Goal: Register for event/course

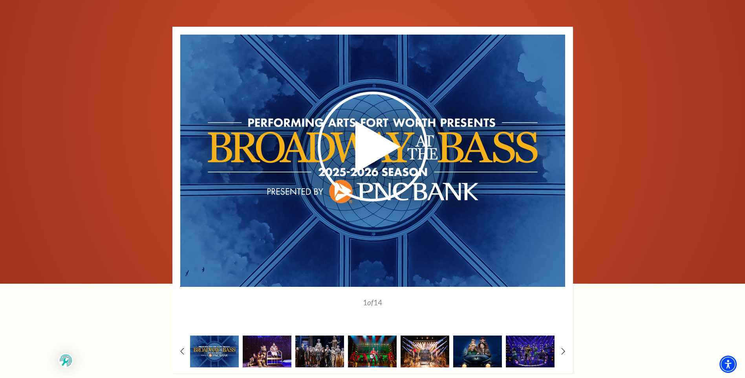
scroll to position [589, 0]
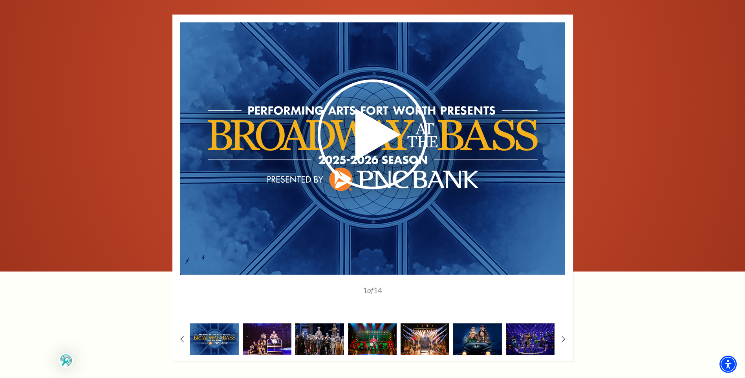
click at [265, 323] on img at bounding box center [267, 339] width 49 height 32
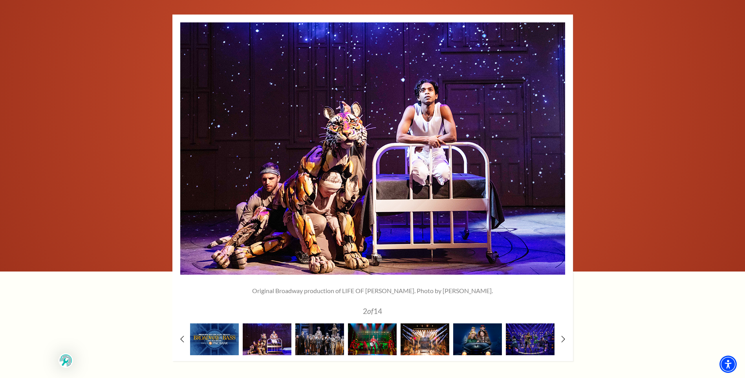
click at [312, 323] on img at bounding box center [320, 339] width 49 height 32
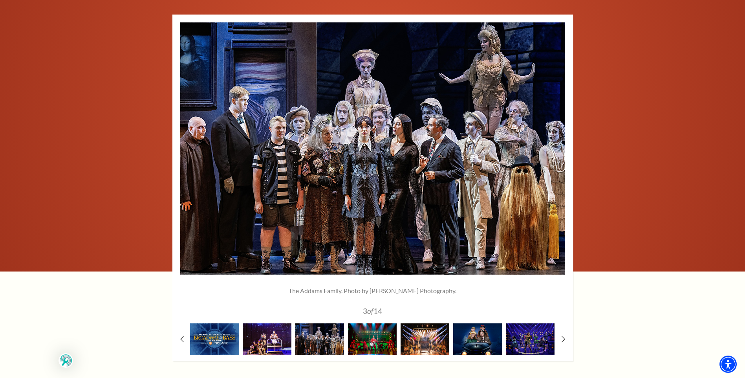
click at [374, 323] on img at bounding box center [372, 339] width 49 height 32
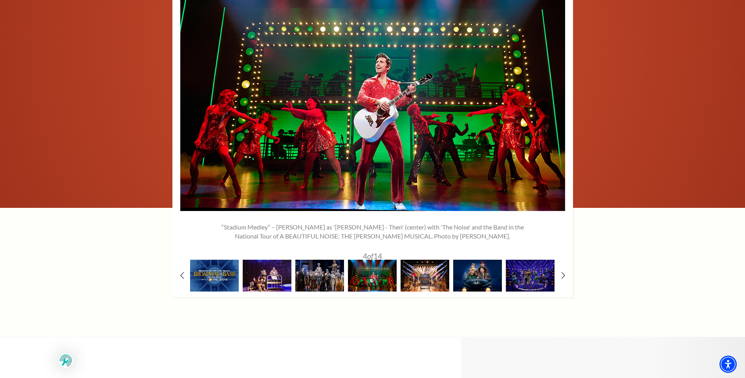
scroll to position [668, 0]
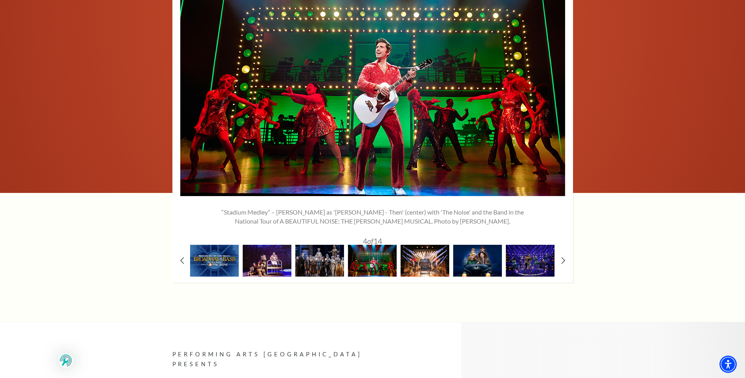
click at [417, 245] on img at bounding box center [425, 261] width 49 height 32
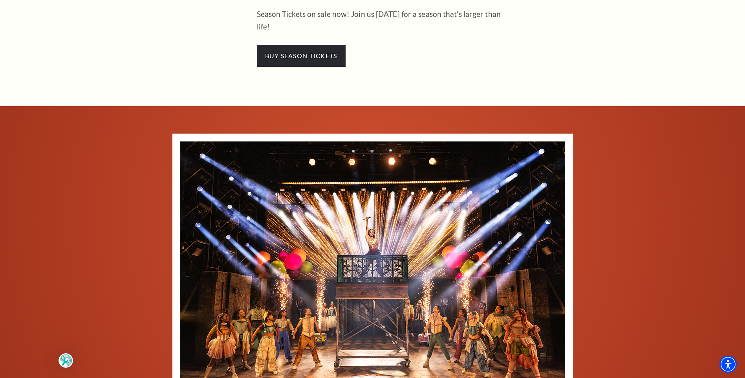
scroll to position [472, 0]
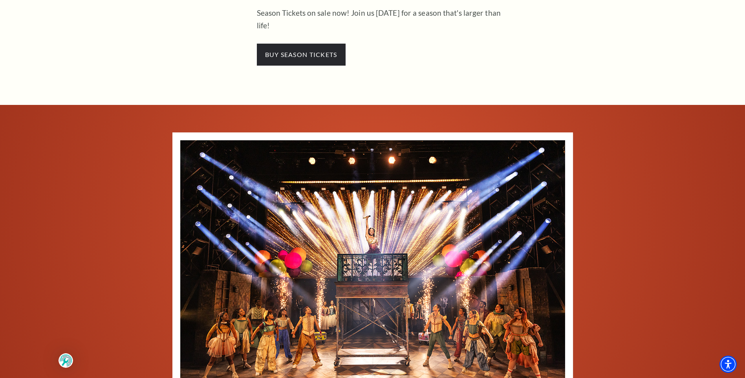
click at [360, 275] on img at bounding box center [372, 266] width 385 height 252
click at [556, 261] on use at bounding box center [556, 266] width 6 height 11
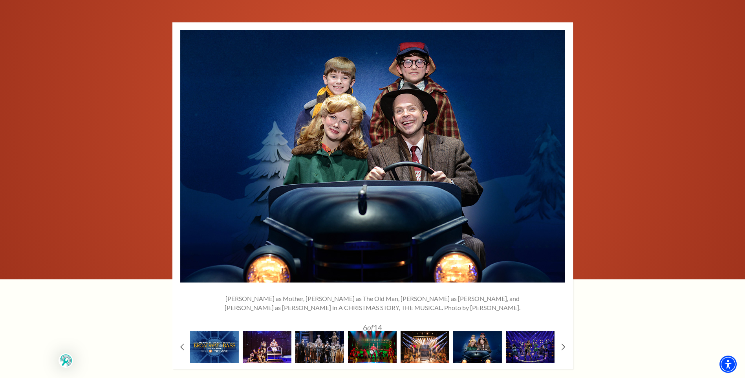
scroll to position [589, 0]
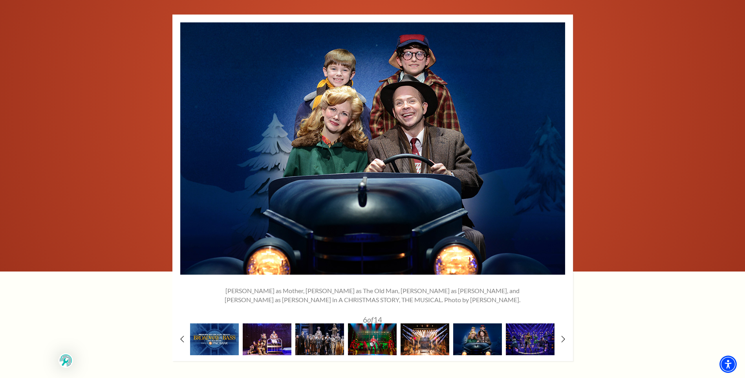
click at [558, 143] on icon at bounding box center [555, 148] width 7 height 11
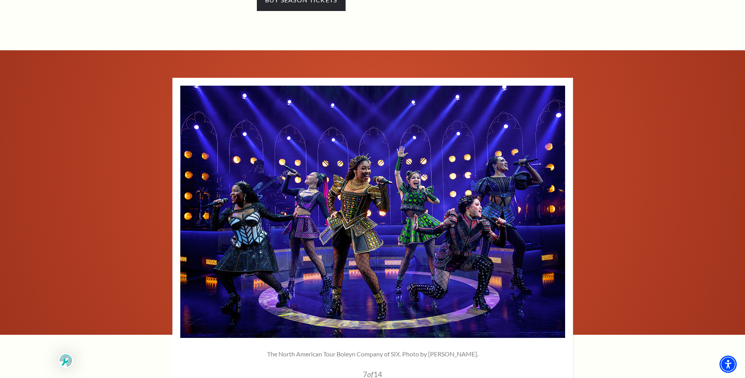
scroll to position [550, 0]
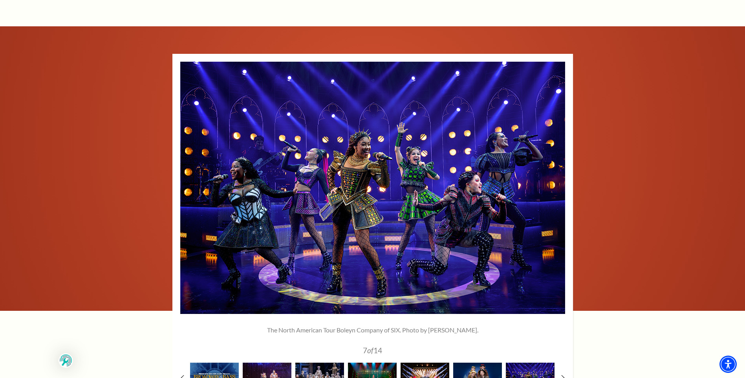
click at [558, 182] on use at bounding box center [556, 187] width 6 height 11
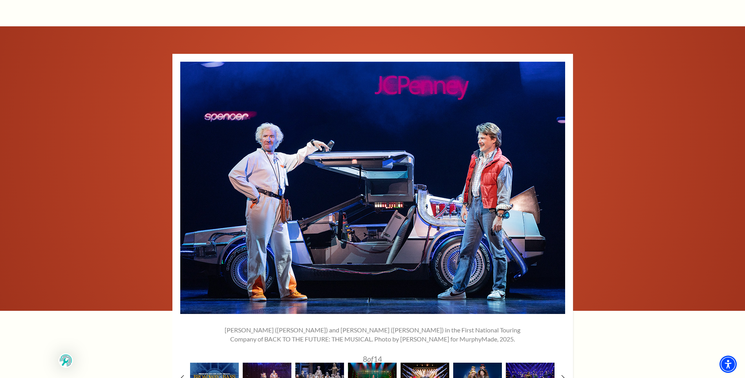
click at [558, 182] on use at bounding box center [556, 187] width 6 height 11
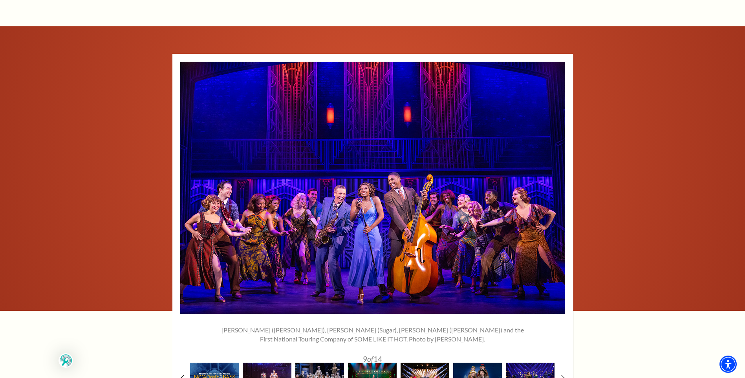
click at [558, 182] on use at bounding box center [556, 187] width 6 height 11
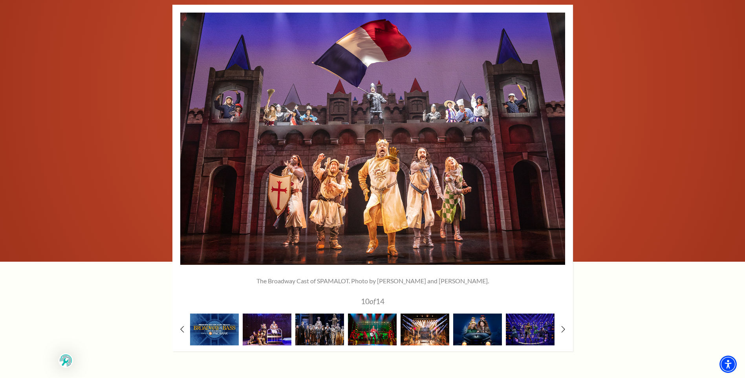
scroll to position [589, 0]
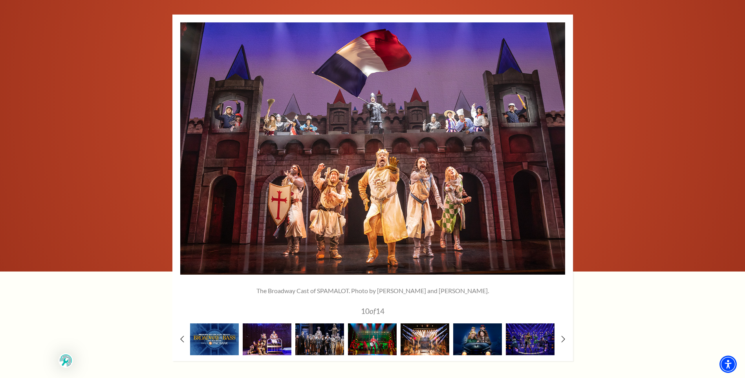
click at [557, 143] on icon at bounding box center [555, 148] width 7 height 11
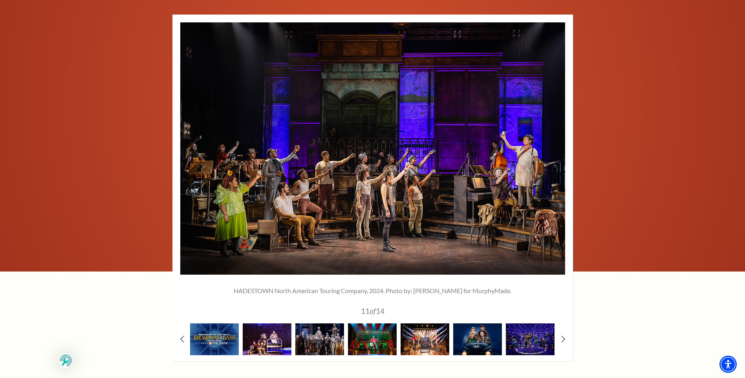
click at [557, 143] on icon at bounding box center [555, 148] width 7 height 11
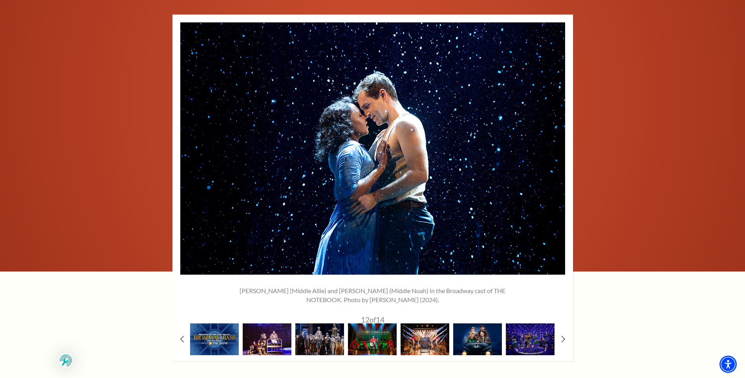
click at [557, 143] on icon at bounding box center [555, 148] width 7 height 11
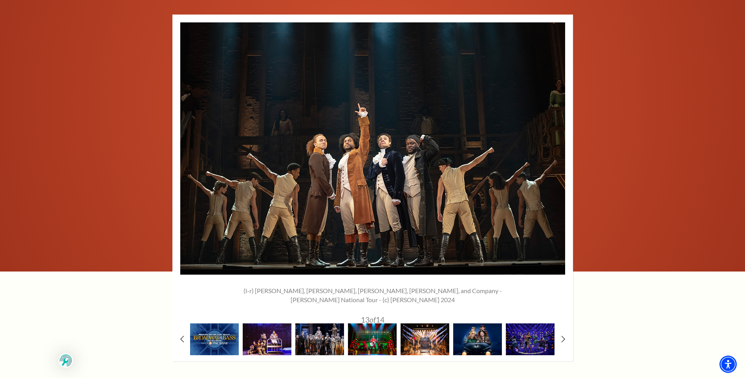
click at [557, 143] on icon at bounding box center [555, 148] width 7 height 11
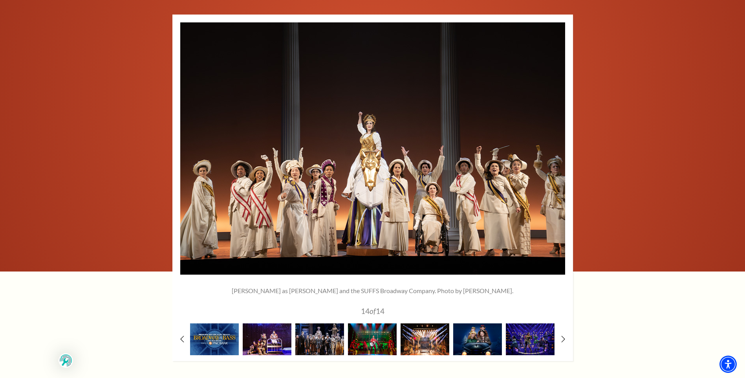
click at [557, 143] on icon at bounding box center [555, 148] width 7 height 11
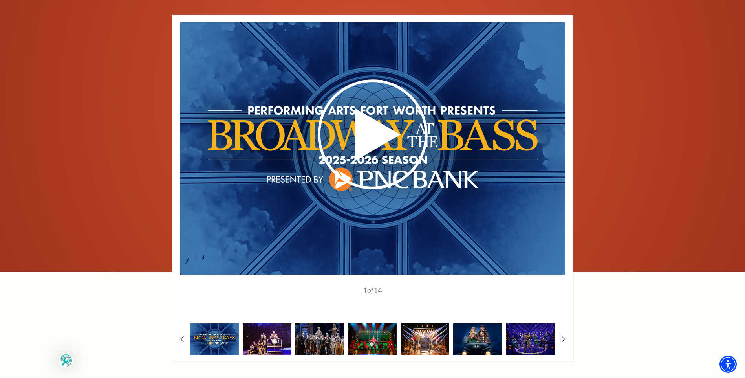
click at [195, 128] on div at bounding box center [372, 133] width 385 height 223
click at [188, 143] on use at bounding box center [190, 148] width 6 height 11
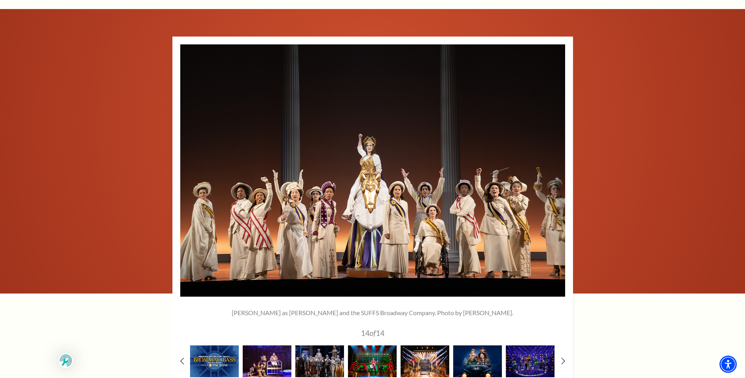
scroll to position [550, 0]
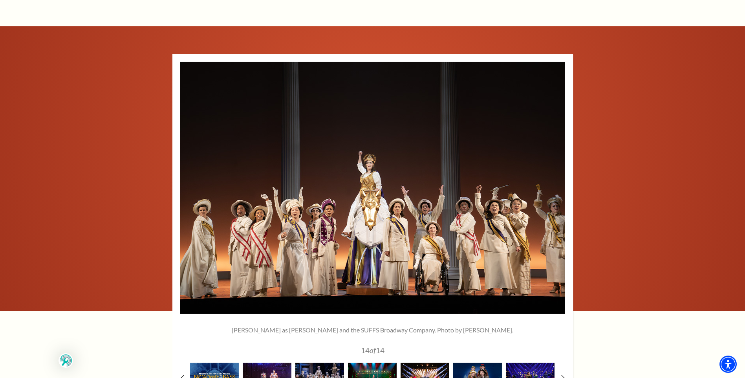
click at [189, 182] on icon at bounding box center [190, 187] width 7 height 11
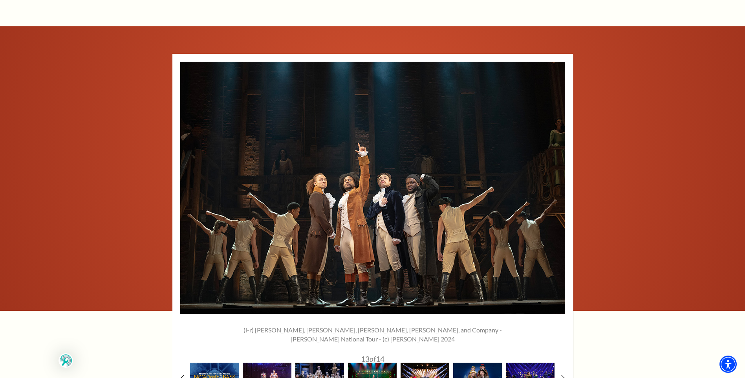
click at [189, 182] on icon at bounding box center [190, 187] width 7 height 11
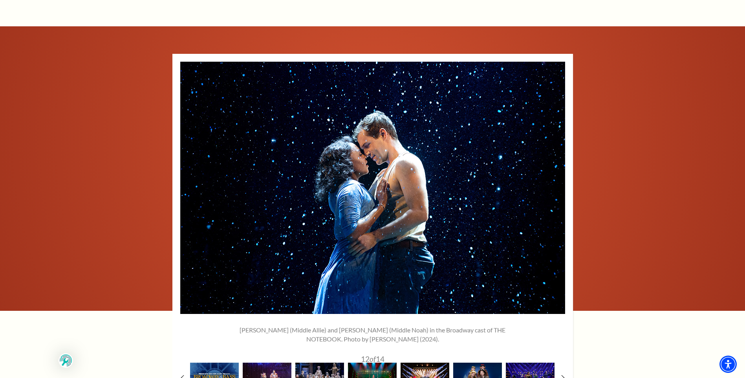
click at [189, 182] on icon at bounding box center [190, 187] width 7 height 11
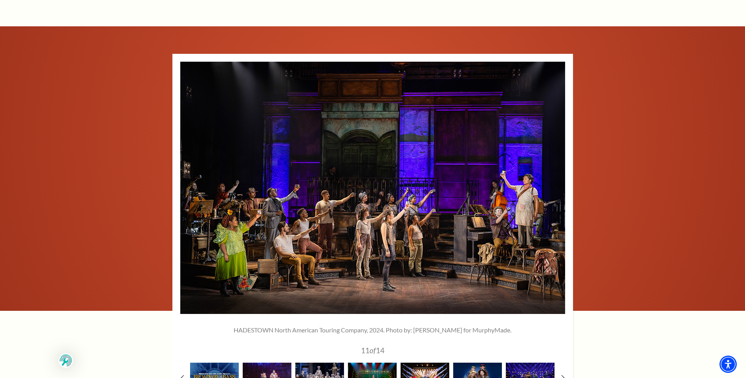
click at [189, 182] on icon at bounding box center [190, 187] width 7 height 11
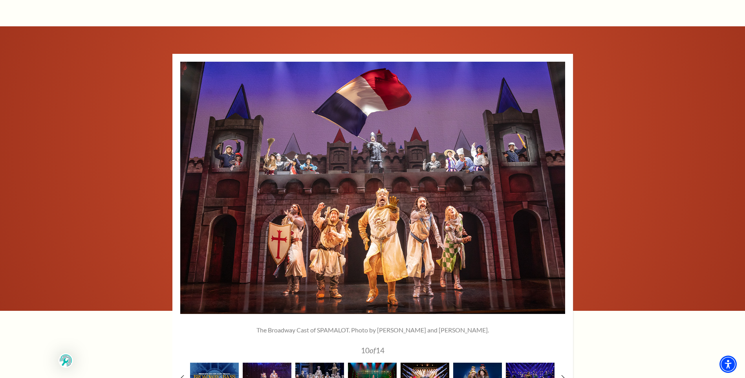
click at [189, 182] on icon at bounding box center [190, 187] width 7 height 11
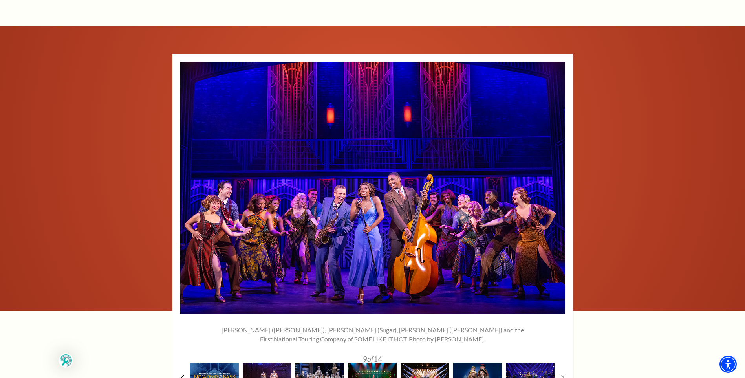
click at [189, 182] on icon at bounding box center [190, 187] width 7 height 11
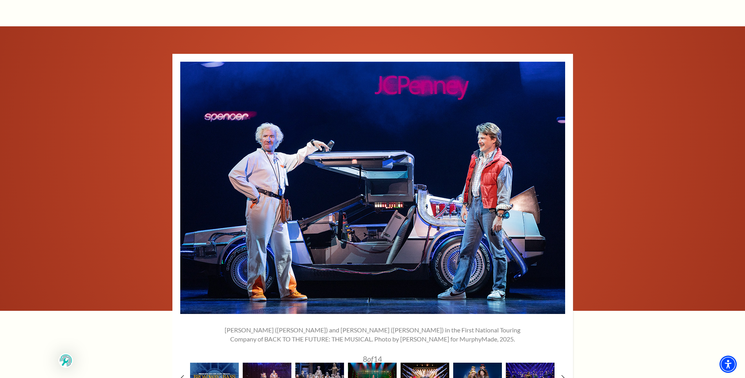
click at [189, 182] on icon at bounding box center [190, 187] width 7 height 11
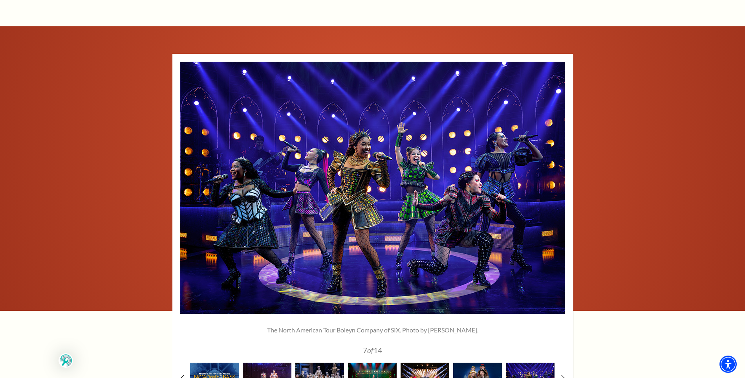
click at [189, 182] on icon at bounding box center [190, 187] width 7 height 11
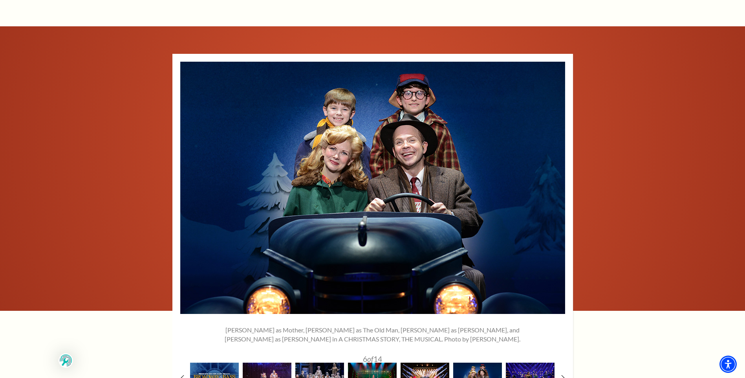
click at [557, 182] on icon at bounding box center [555, 187] width 7 height 11
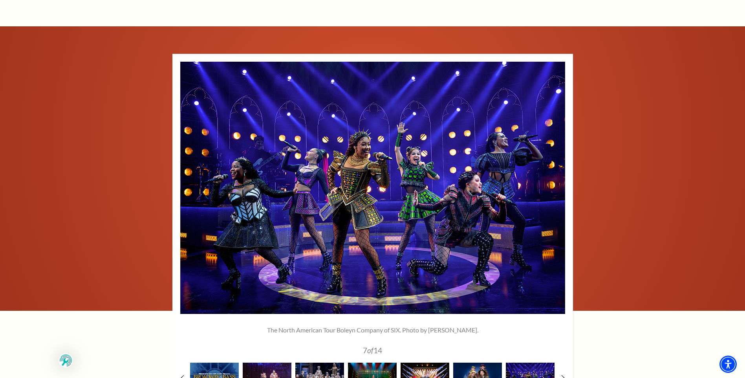
click at [187, 182] on use at bounding box center [190, 187] width 6 height 11
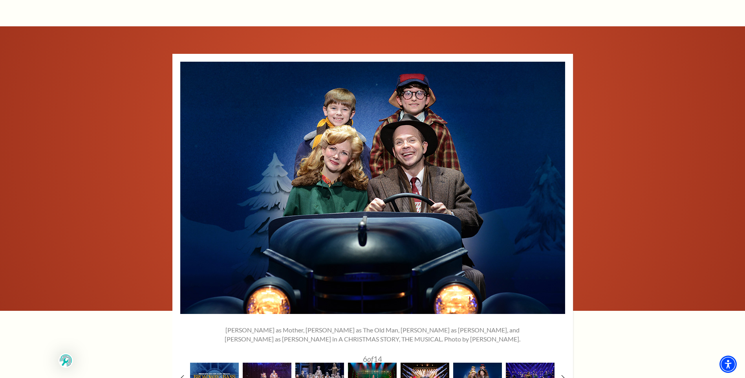
click at [187, 182] on use at bounding box center [190, 187] width 6 height 11
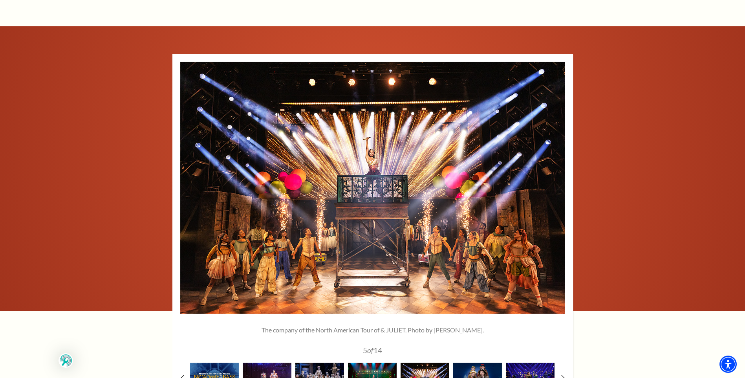
click at [187, 182] on use at bounding box center [190, 187] width 6 height 11
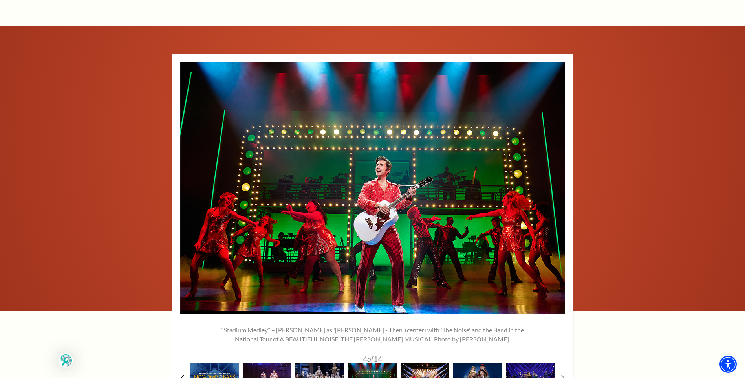
click at [187, 182] on use at bounding box center [190, 187] width 6 height 11
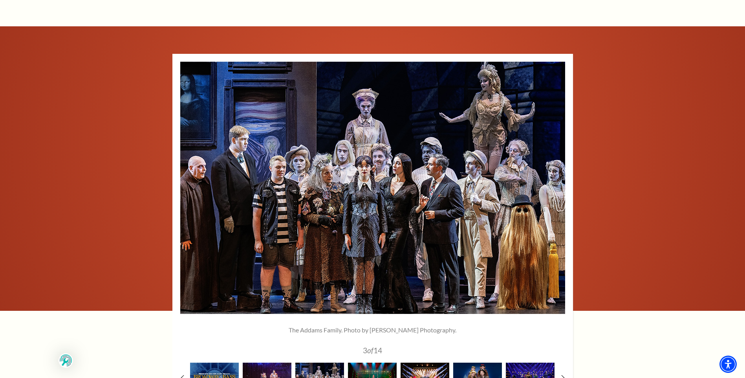
click at [187, 182] on use at bounding box center [190, 187] width 6 height 11
